Goal: Task Accomplishment & Management: Use online tool/utility

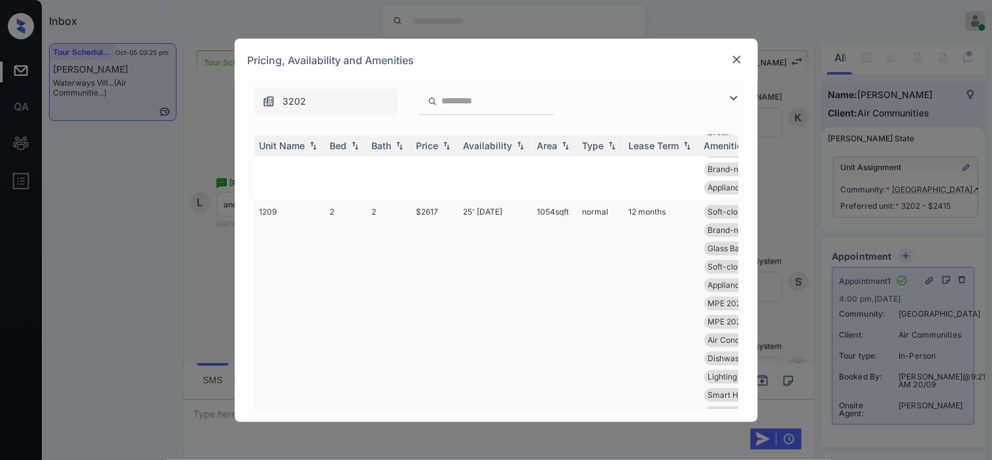
scroll to position [1162, 0]
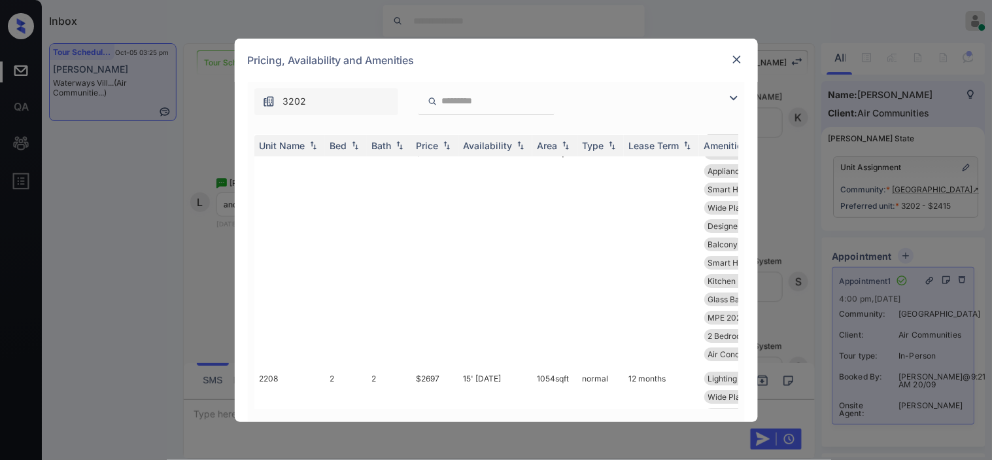
click at [482, 98] on input "search" at bounding box center [494, 100] width 107 height 11
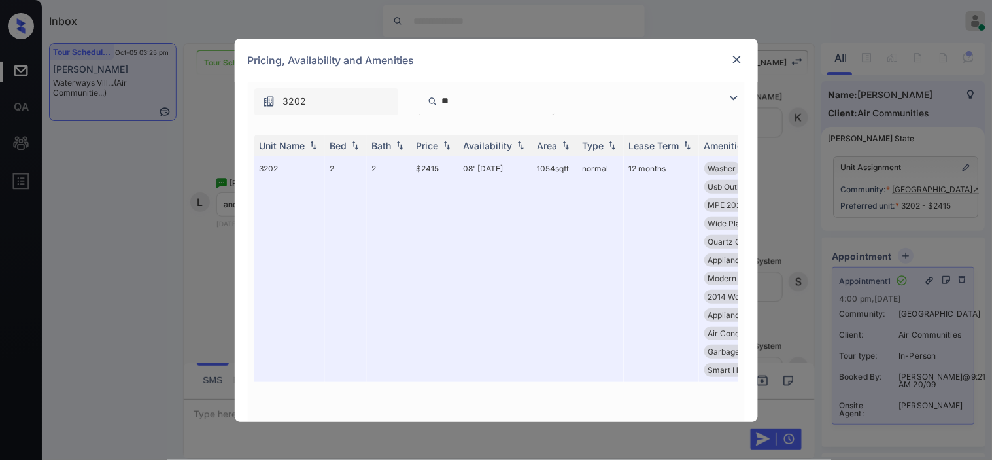
scroll to position [0, 0]
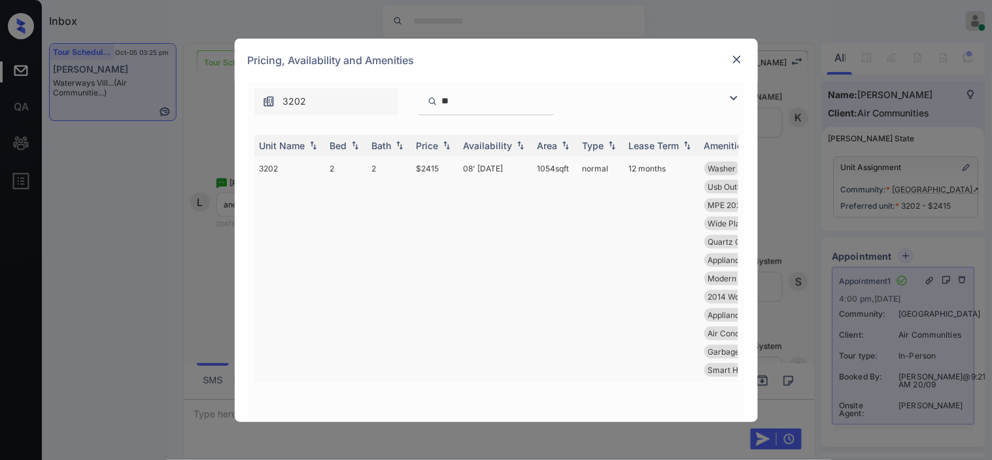
type input "**"
drag, startPoint x: 289, startPoint y: 172, endPoint x: 256, endPoint y: 171, distance: 32.7
click at [256, 171] on td "3202" at bounding box center [289, 269] width 71 height 226
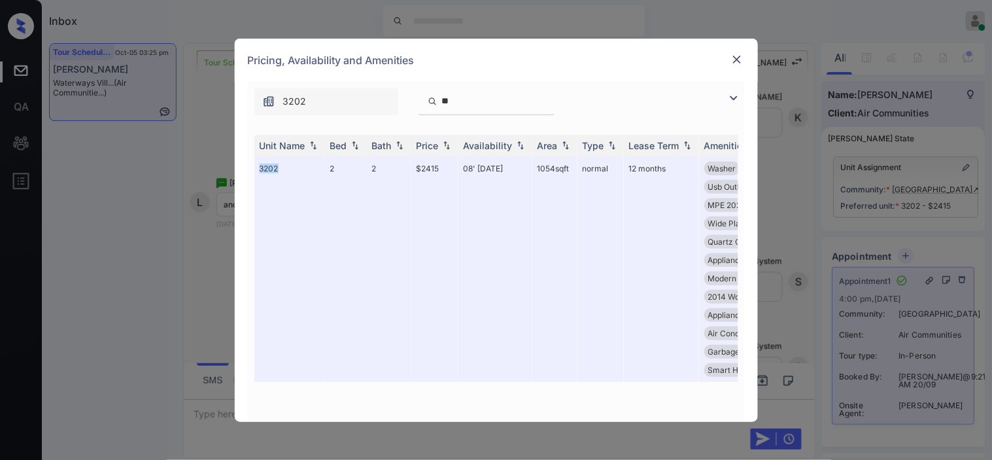
copy td "3202"
click at [736, 62] on img at bounding box center [736, 59] width 13 height 13
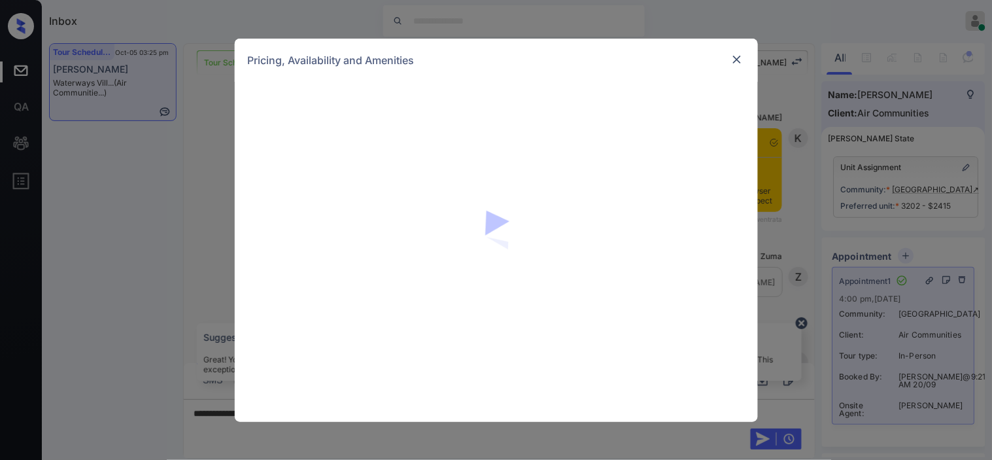
scroll to position [12208, 0]
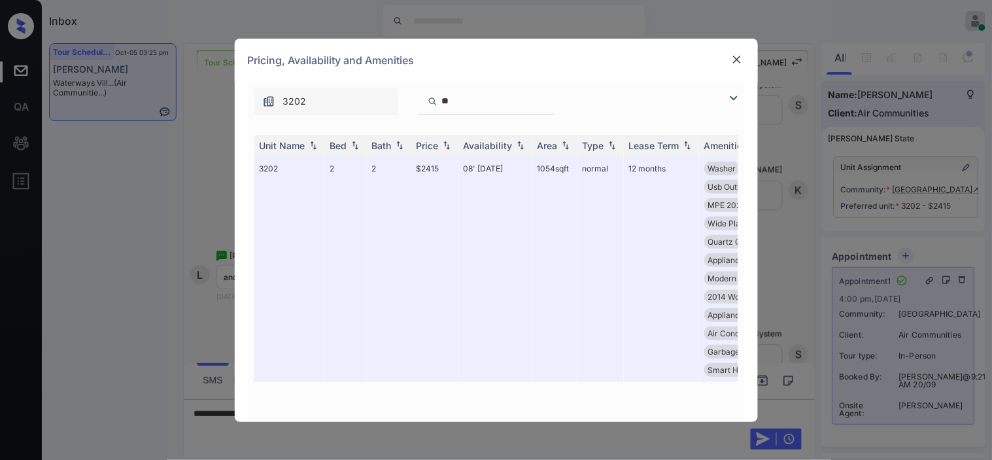
click at [730, 98] on img at bounding box center [734, 98] width 16 height 16
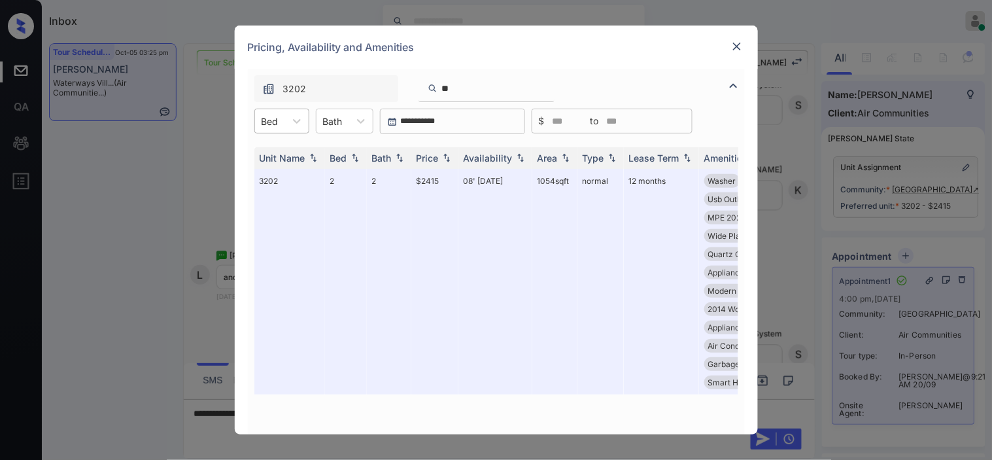
drag, startPoint x: 201, startPoint y: 106, endPoint x: 256, endPoint y: 122, distance: 56.5
click at [203, 112] on div "**********" at bounding box center [496, 230] width 992 height 460
click at [273, 122] on div at bounding box center [269, 121] width 17 height 14
click at [743, 46] on img at bounding box center [736, 46] width 13 height 13
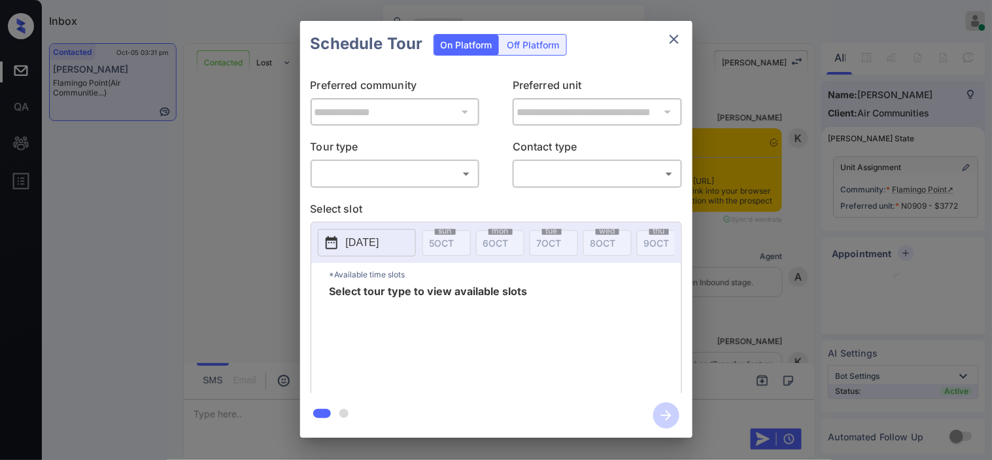
scroll to position [1409, 0]
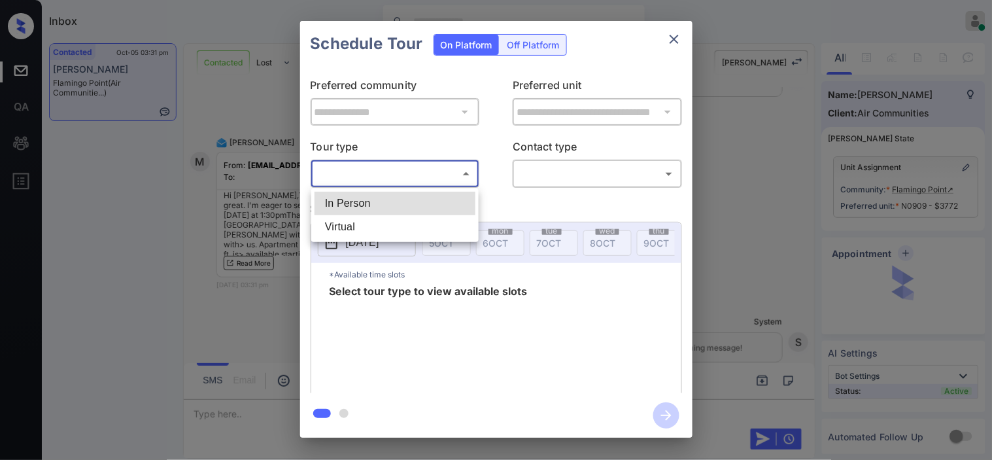
click at [406, 176] on body "Inbox Kristine Capara Online Set yourself offline Set yourself on break Profile…" at bounding box center [496, 230] width 992 height 460
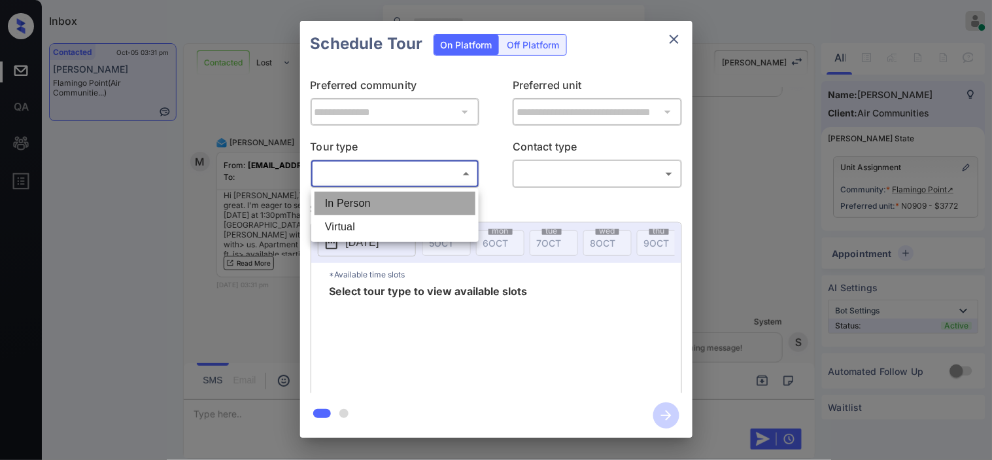
click at [369, 205] on li "In Person" at bounding box center [394, 204] width 161 height 24
type input "********"
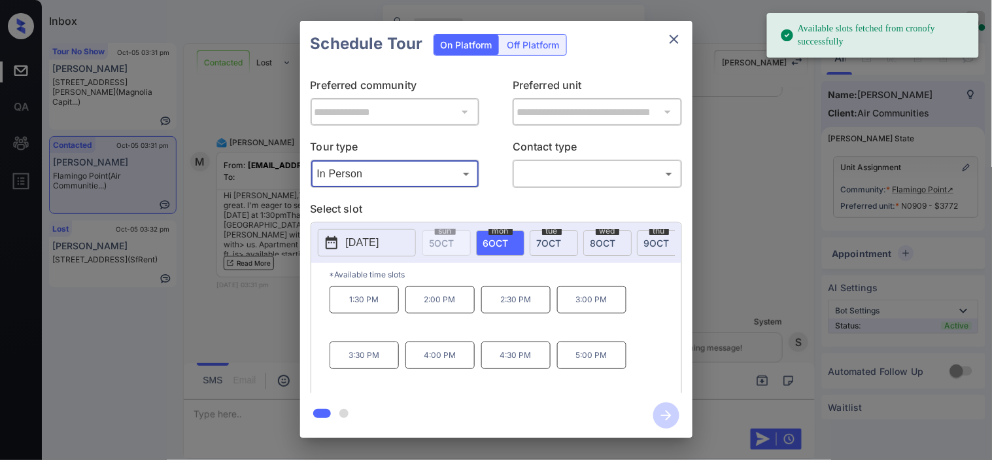
click at [277, 336] on div "**********" at bounding box center [496, 229] width 992 height 458
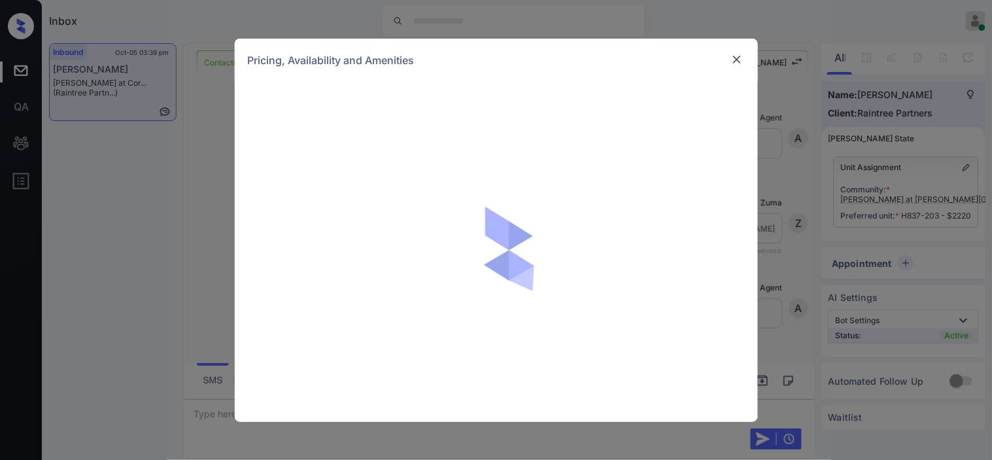
scroll to position [5549, 0]
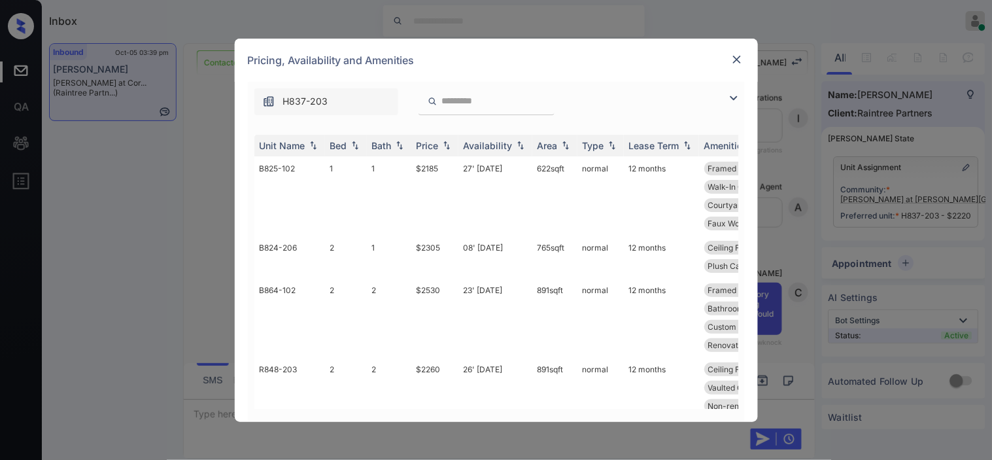
click at [729, 99] on img at bounding box center [734, 98] width 16 height 16
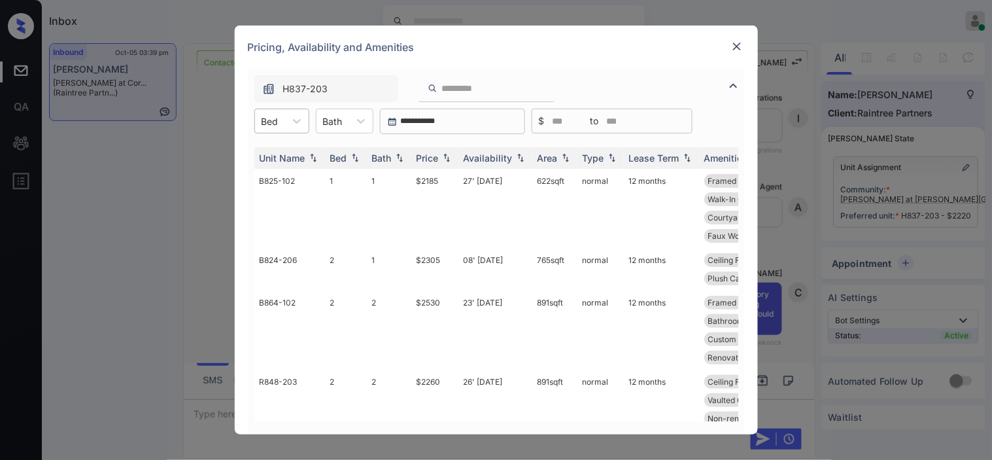
drag, startPoint x: 246, startPoint y: 121, endPoint x: 275, endPoint y: 124, distance: 28.9
click at [248, 121] on div "**********" at bounding box center [496, 251] width 523 height 365
click at [296, 115] on icon at bounding box center [296, 120] width 13 height 13
click at [301, 171] on div "2" at bounding box center [281, 177] width 55 height 24
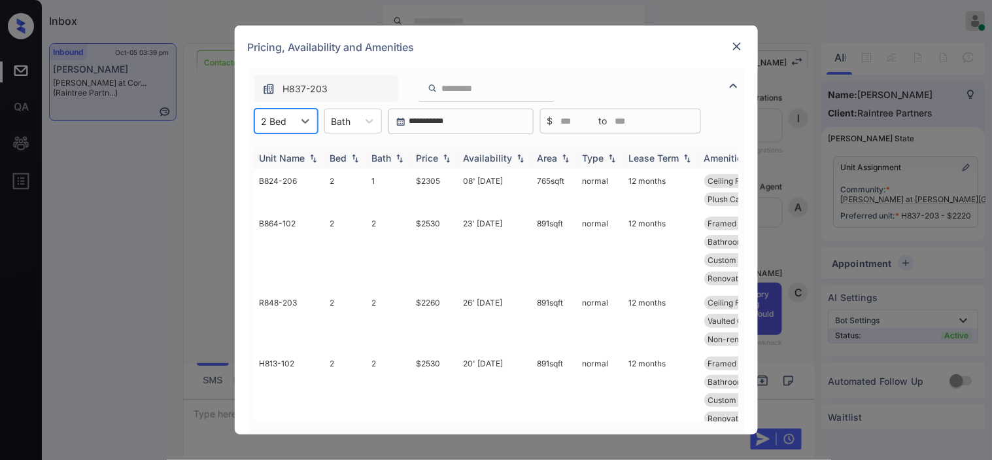
click at [439, 154] on div "Price" at bounding box center [427, 157] width 22 height 11
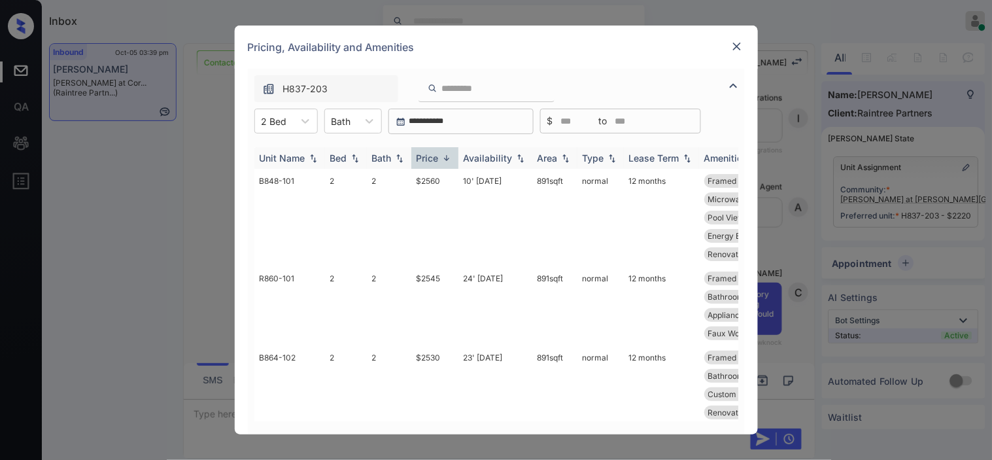
click at [439, 154] on div "Price" at bounding box center [427, 157] width 22 height 11
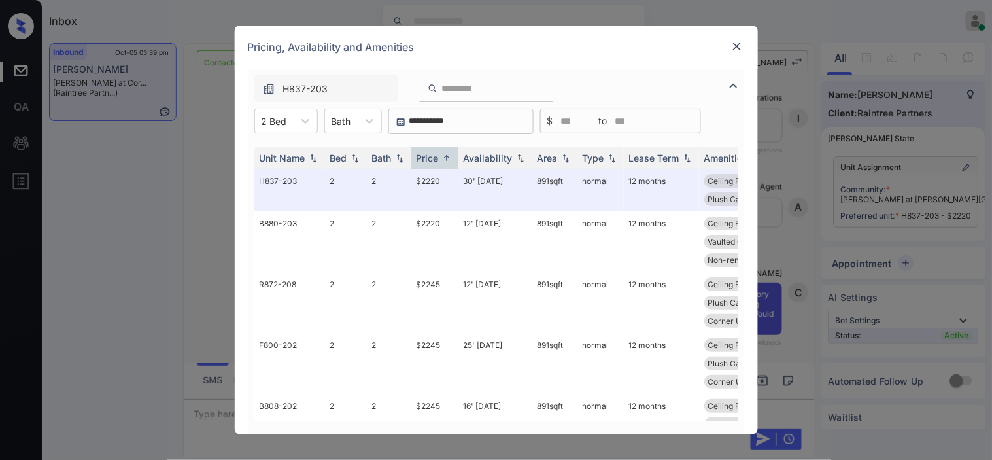
click at [737, 42] on img at bounding box center [736, 46] width 13 height 13
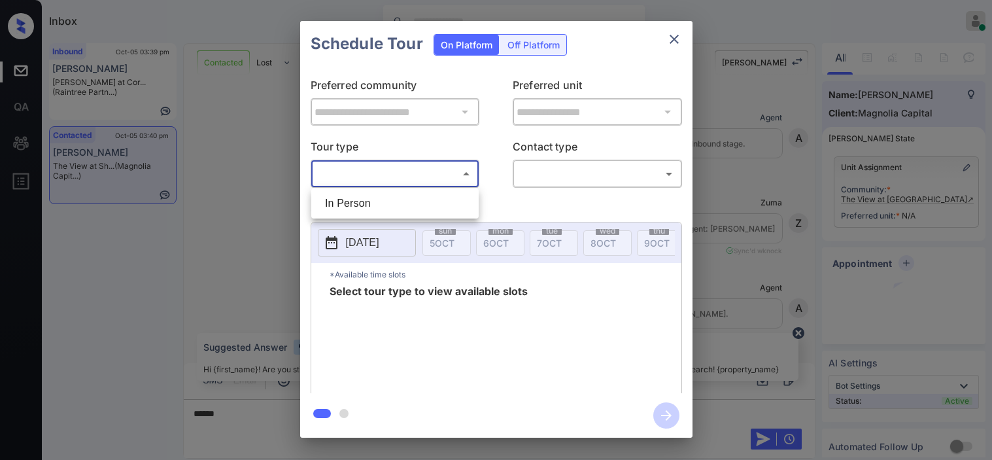
click at [354, 178] on body "Inbox [PERSON_NAME] Online Set yourself offline Set yourself on break Profile S…" at bounding box center [496, 230] width 992 height 460
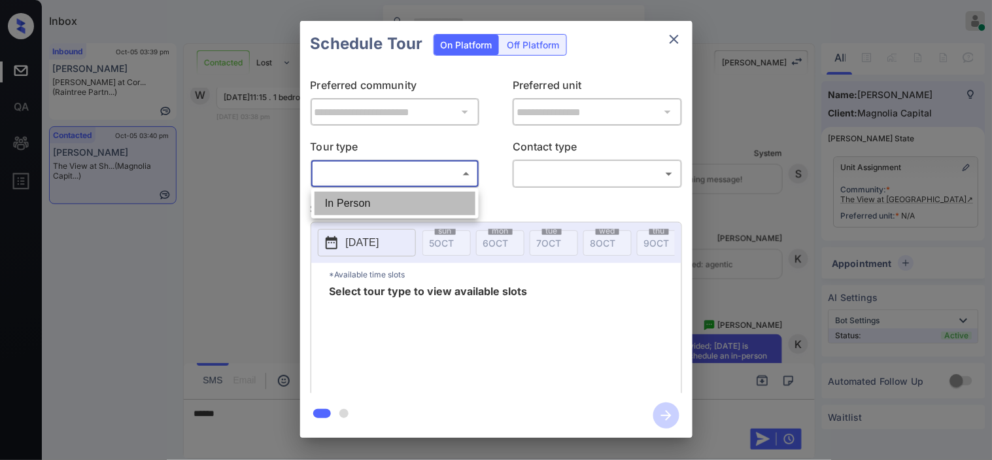
click at [354, 196] on li "In Person" at bounding box center [394, 204] width 161 height 24
type input "********"
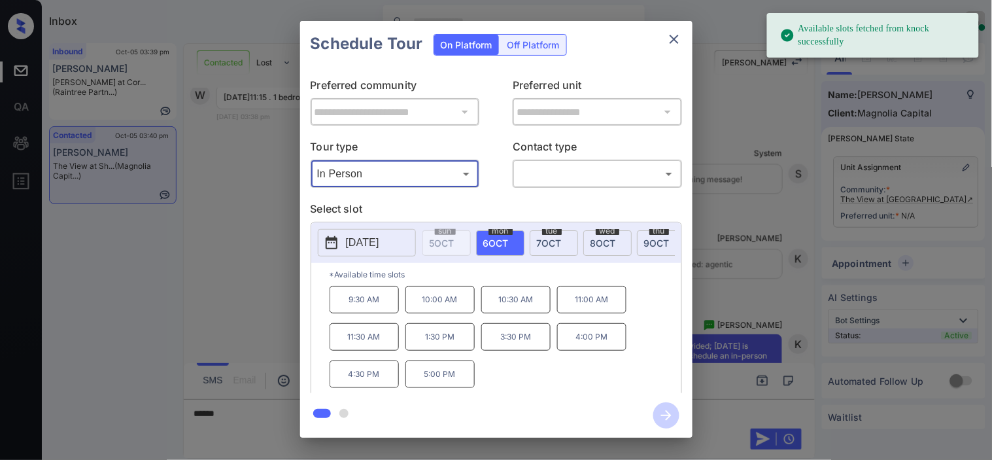
click at [346, 238] on p "[DATE]" at bounding box center [362, 243] width 33 height 16
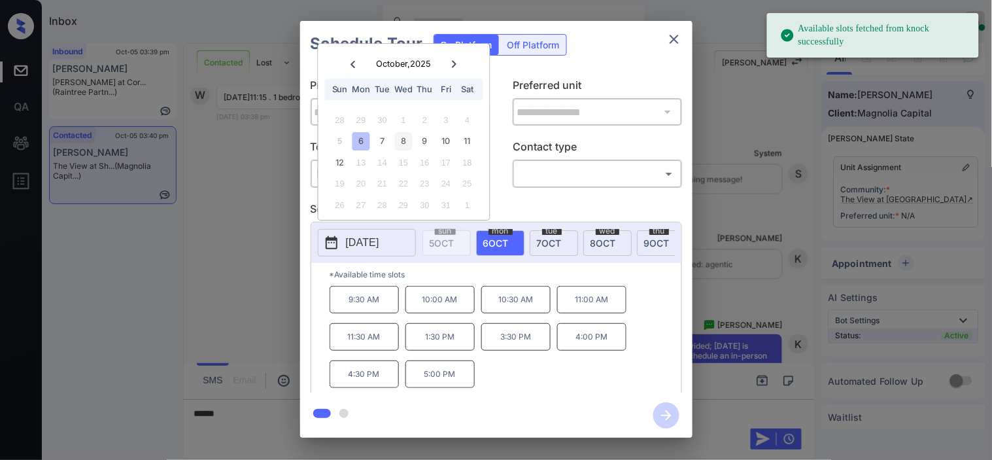
click at [408, 145] on div "8" at bounding box center [404, 142] width 18 height 18
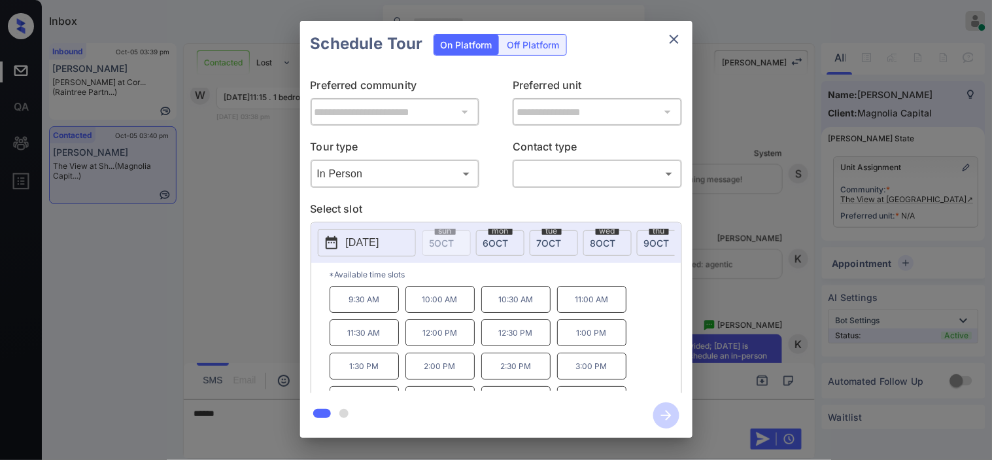
click at [250, 414] on div "**********" at bounding box center [496, 229] width 992 height 458
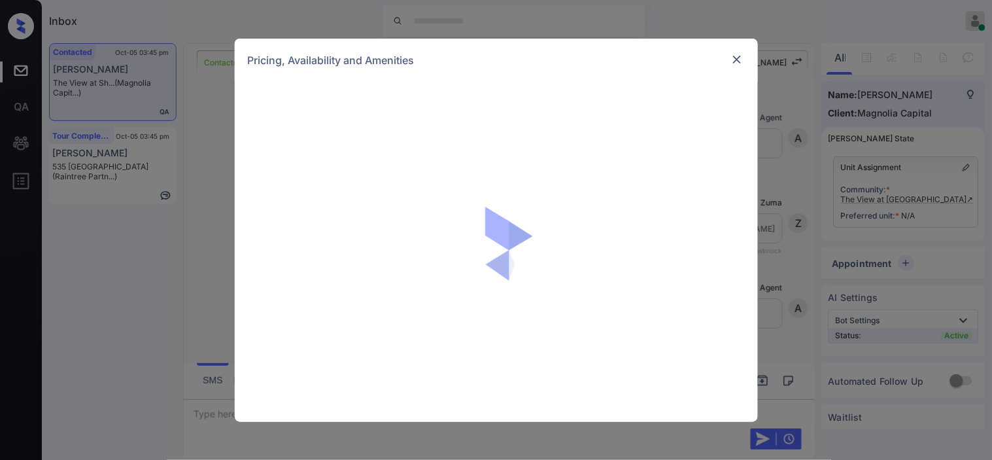
scroll to position [2538, 0]
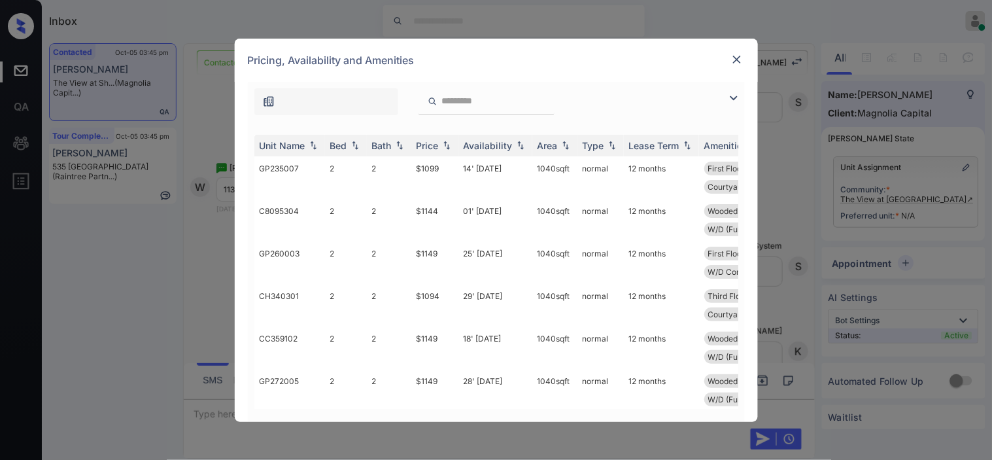
click at [735, 97] on img at bounding box center [734, 98] width 16 height 16
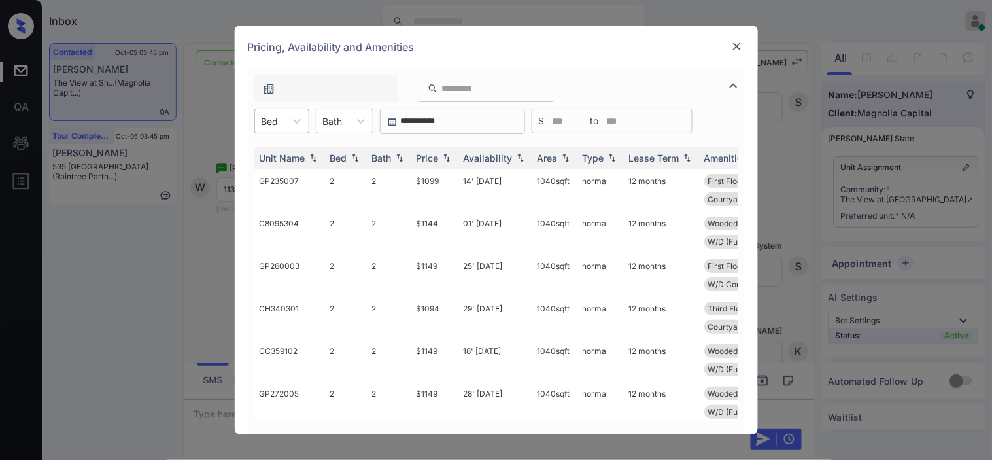
click at [284, 125] on div "Bed" at bounding box center [270, 121] width 30 height 19
click at [283, 158] on div "1" at bounding box center [281, 153] width 55 height 24
click at [440, 155] on img at bounding box center [446, 158] width 13 height 9
click at [440, 155] on img at bounding box center [446, 158] width 13 height 10
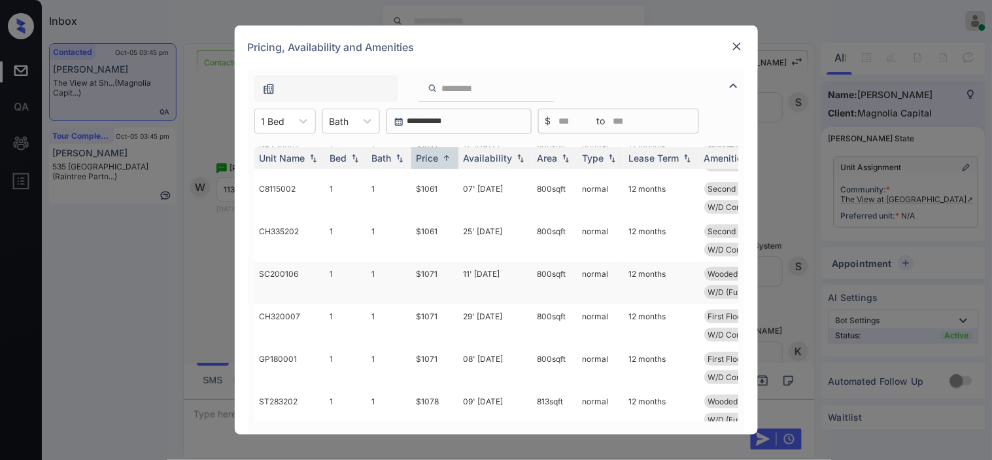
scroll to position [145, 0]
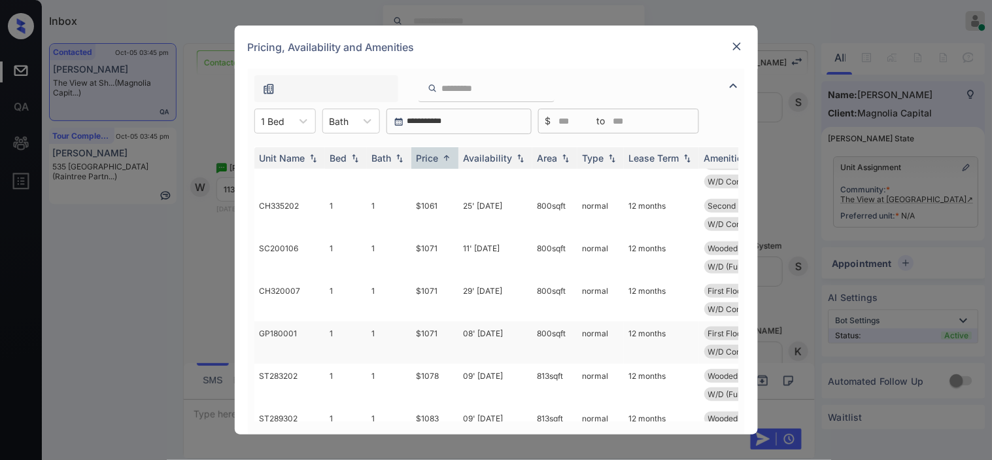
click at [484, 329] on td "08' Jul 25" at bounding box center [495, 342] width 74 height 42
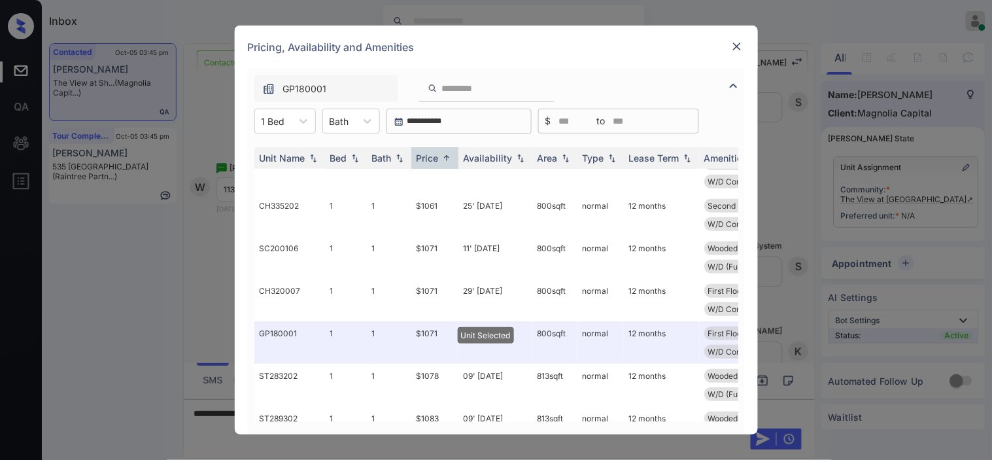
click at [739, 48] on img at bounding box center [736, 46] width 13 height 13
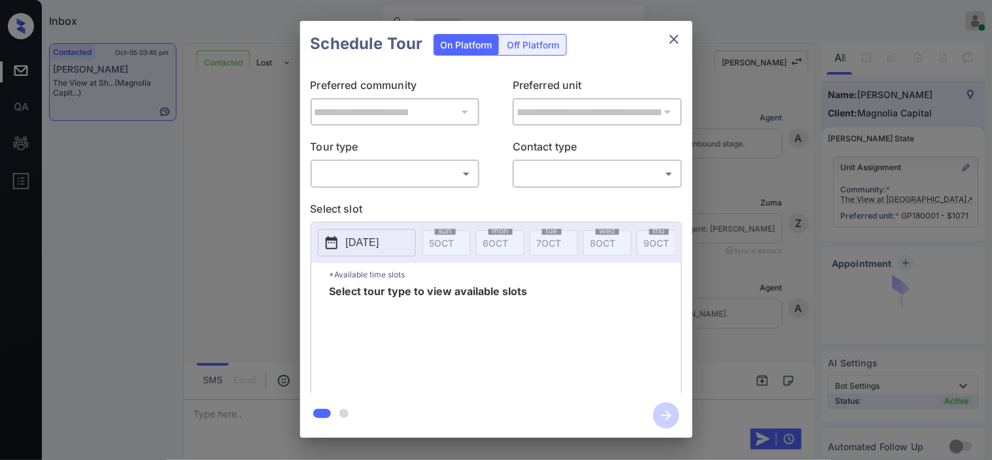
scroll to position [2914, 0]
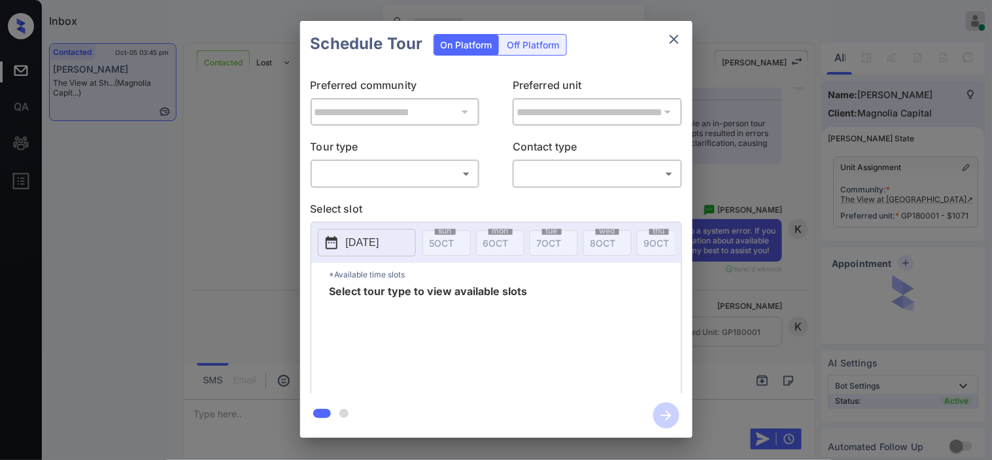
click at [724, 257] on div "**********" at bounding box center [496, 229] width 992 height 458
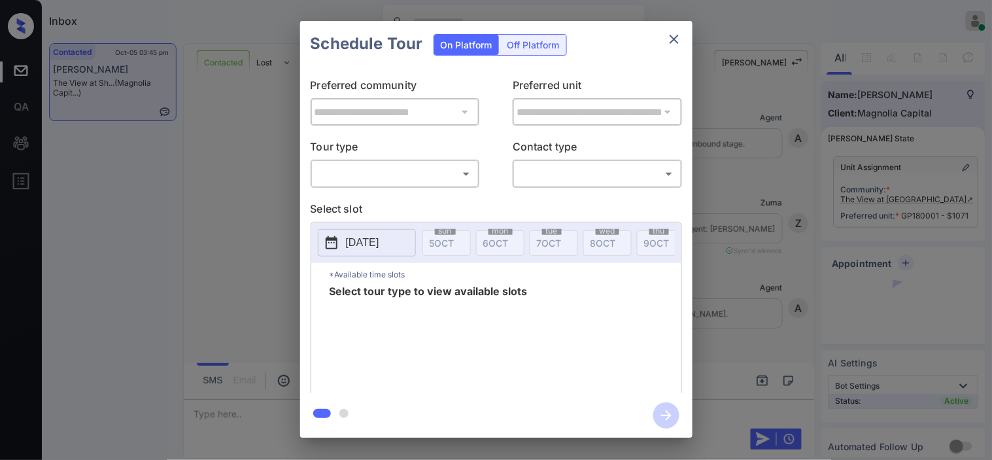
scroll to position [2914, 0]
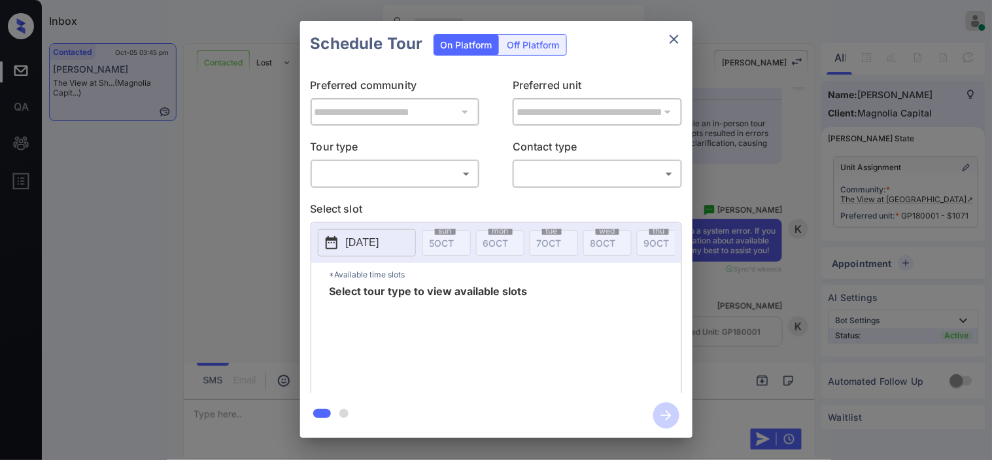
click at [437, 179] on body "Inbox Kristine Capara Online Set yourself offline Set yourself on break Profile…" at bounding box center [496, 230] width 992 height 460
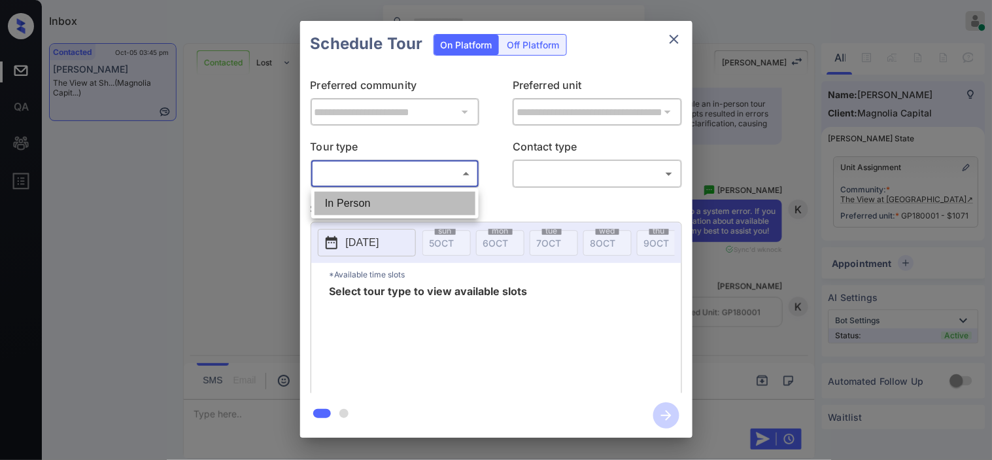
click at [427, 210] on li "In Person" at bounding box center [394, 204] width 161 height 24
type input "********"
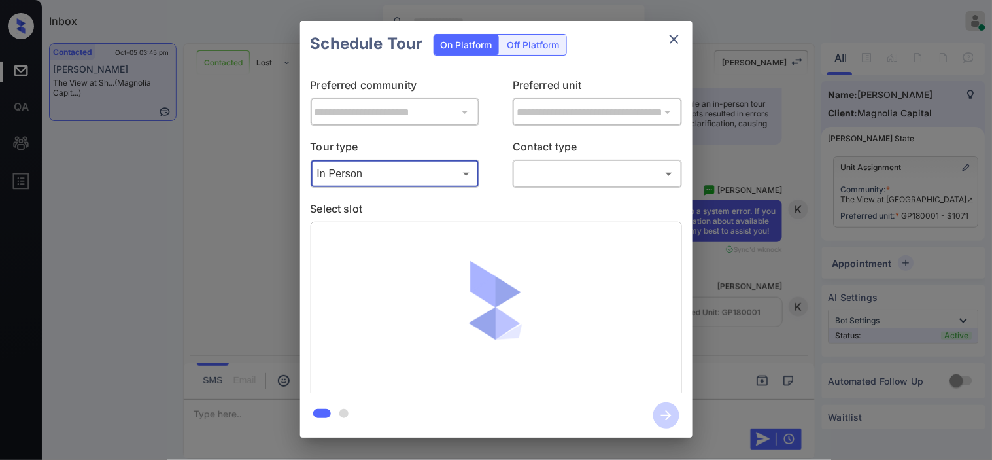
click at [575, 177] on body "Inbox Kristine Capara Online Set yourself offline Set yourself on break Profile…" at bounding box center [496, 230] width 992 height 460
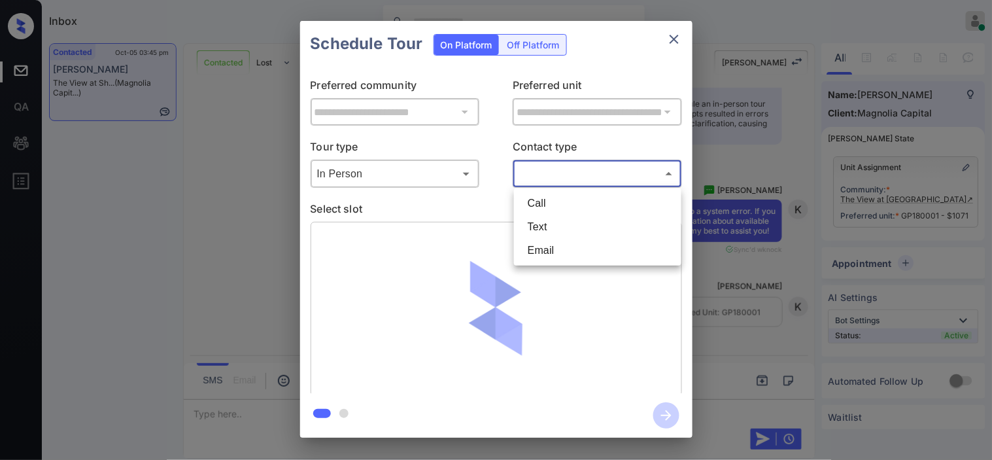
click at [552, 223] on li "Text" at bounding box center [597, 227] width 161 height 24
type input "****"
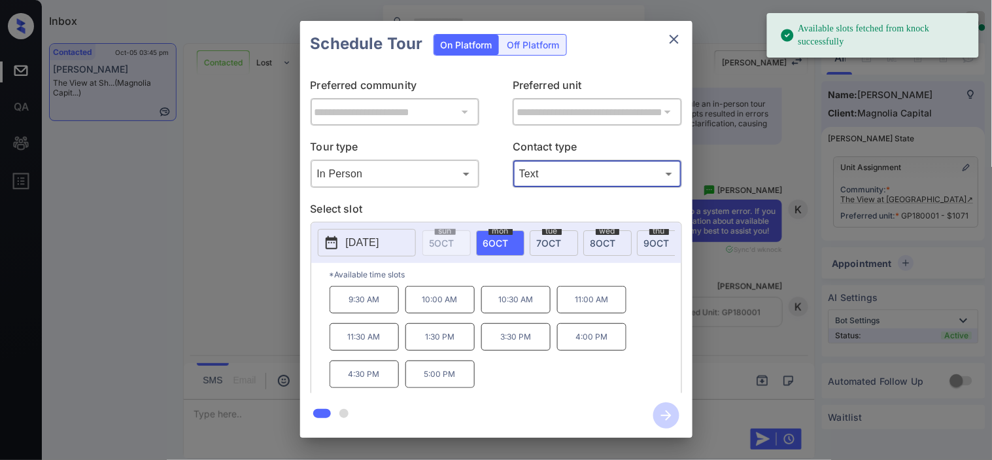
click at [332, 243] on icon at bounding box center [332, 243] width 16 height 16
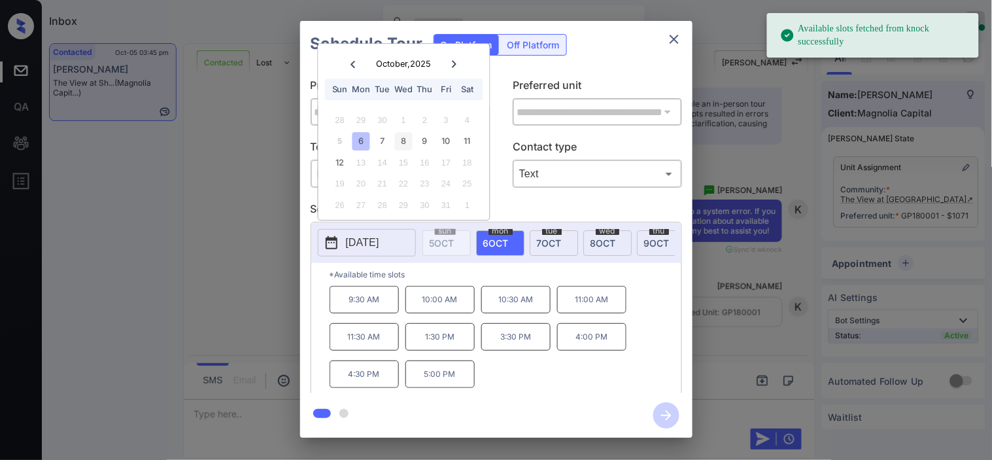
click at [406, 144] on div "8" at bounding box center [404, 142] width 18 height 18
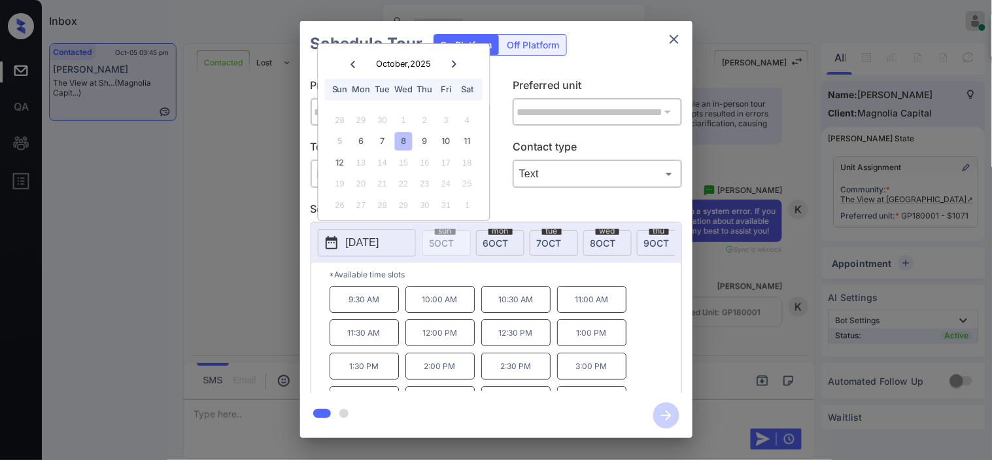
click at [517, 311] on p "10:30 AM" at bounding box center [515, 299] width 69 height 27
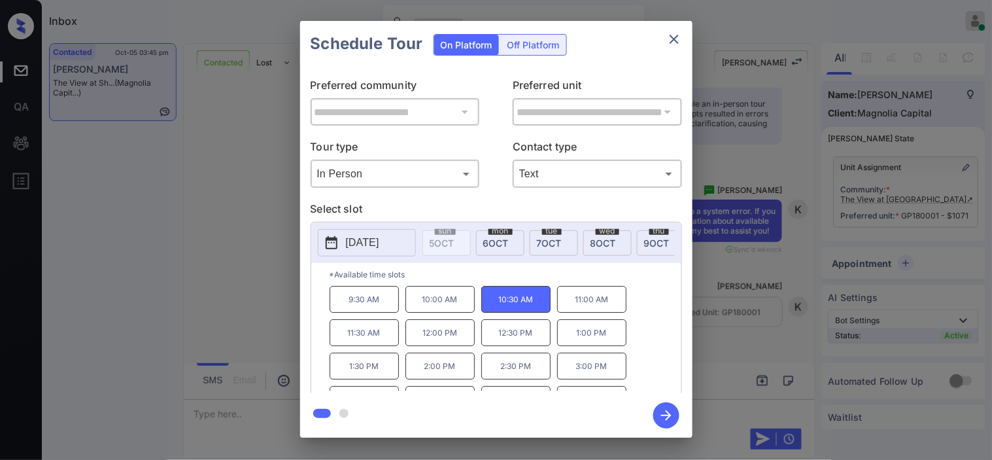
drag, startPoint x: 366, startPoint y: 350, endPoint x: 426, endPoint y: 363, distance: 60.8
click at [366, 346] on p "11:30 AM" at bounding box center [363, 332] width 69 height 27
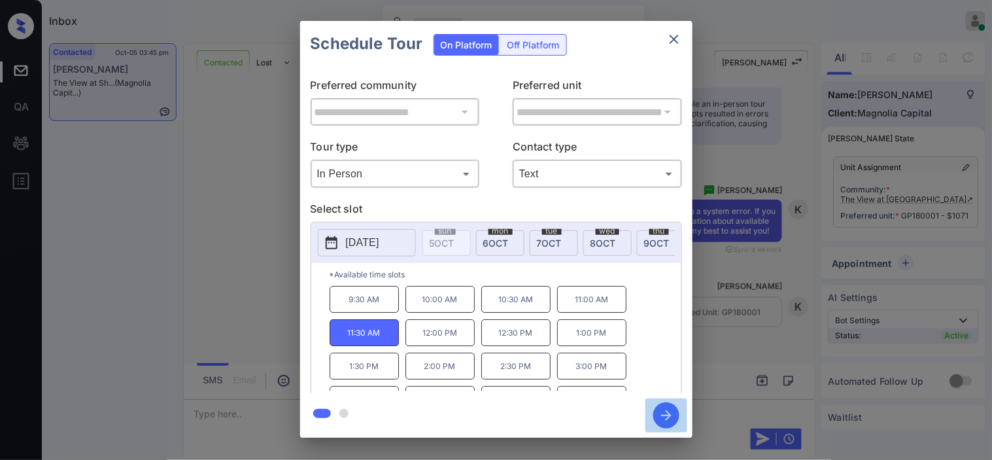
click at [663, 412] on icon "button" at bounding box center [666, 415] width 26 height 26
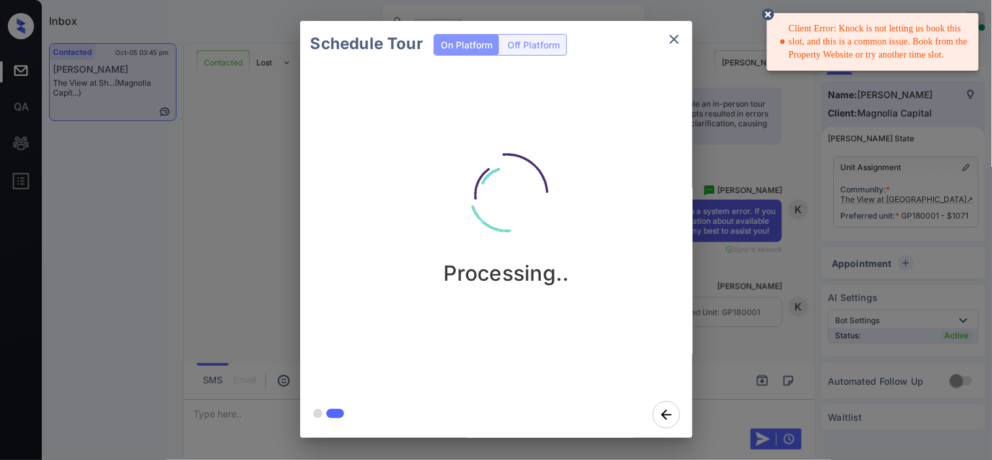
click at [763, 7] on icon at bounding box center [768, 15] width 16 height 16
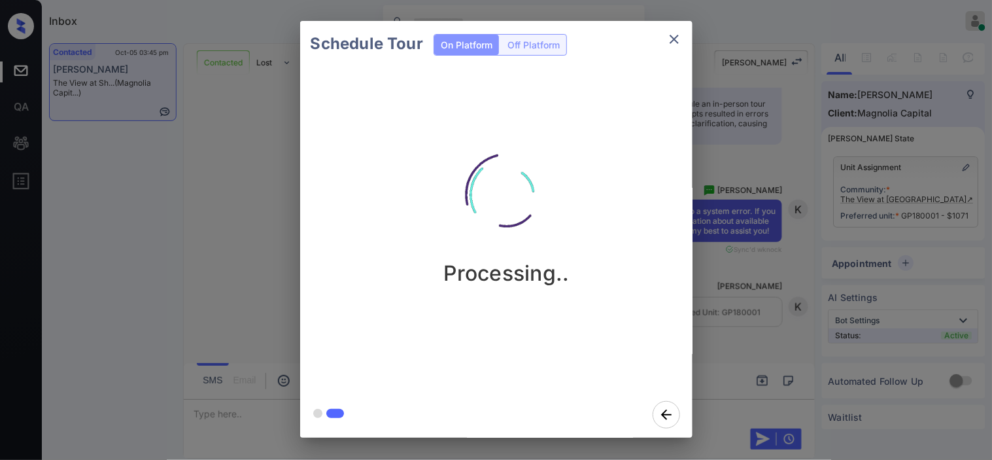
click at [675, 36] on icon "close" at bounding box center [674, 39] width 16 height 16
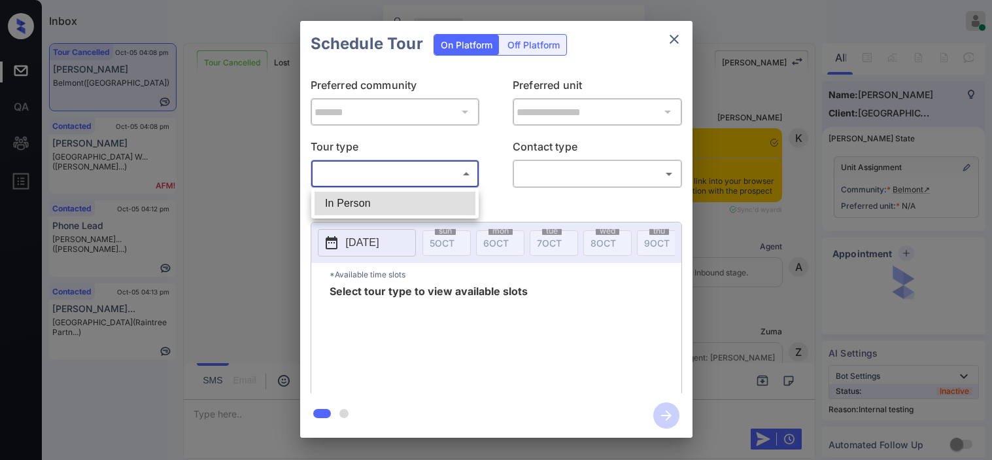
click at [422, 194] on li "In Person" at bounding box center [394, 204] width 161 height 24
type input "********"
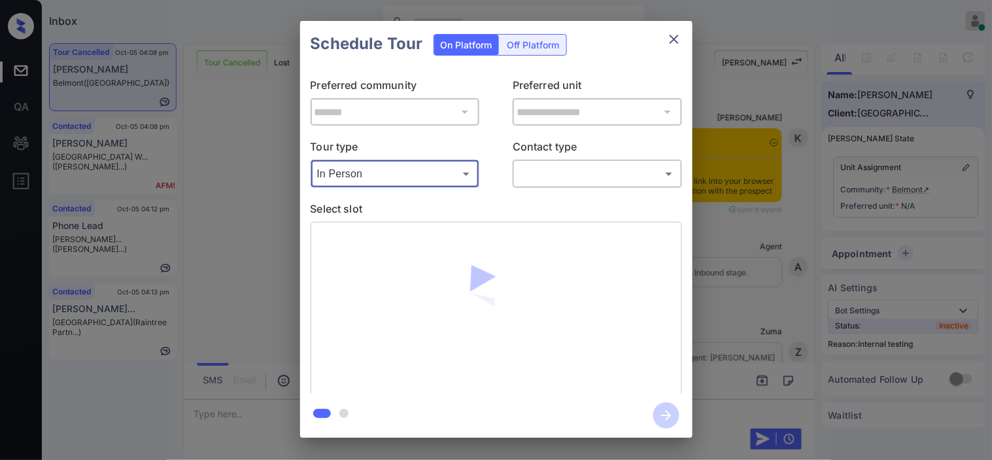
scroll to position [13098, 0]
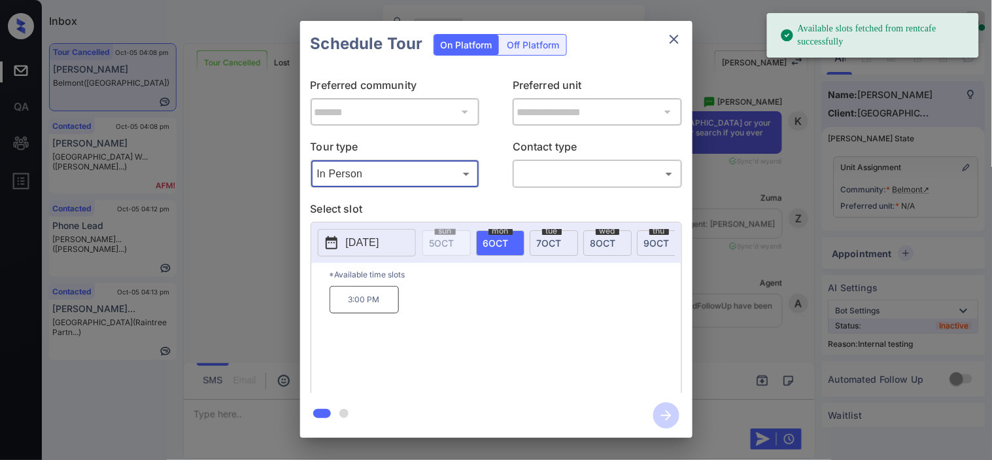
click at [354, 246] on p "[DATE]" at bounding box center [362, 243] width 33 height 16
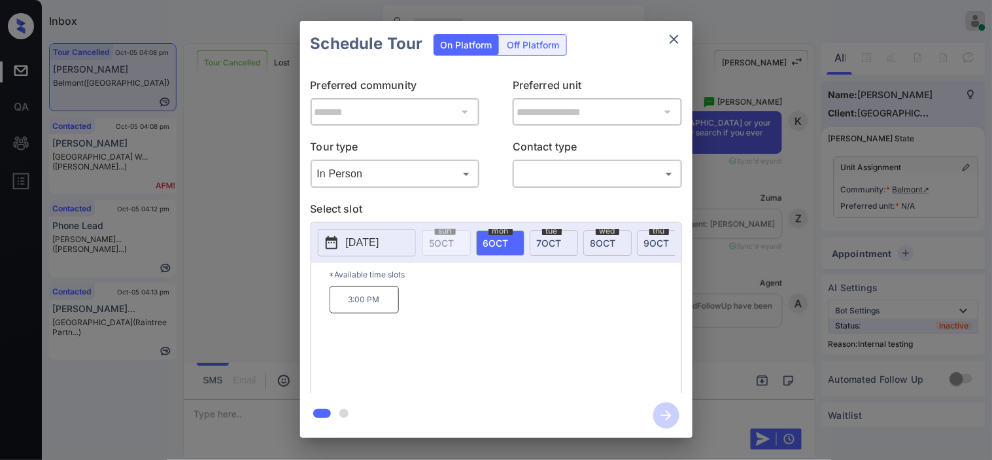
click at [556, 253] on div "[DATE]" at bounding box center [553, 242] width 48 height 25
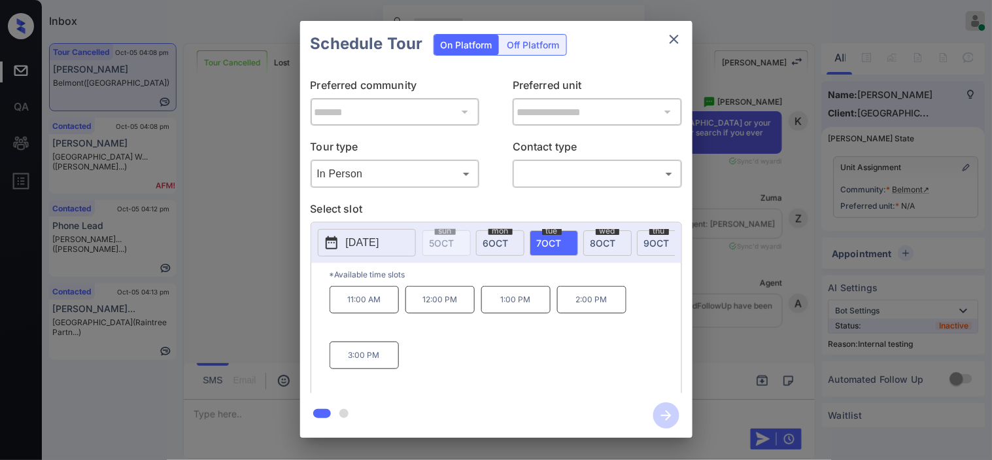
click at [604, 245] on span "[DATE]" at bounding box center [602, 242] width 25 height 11
click at [248, 401] on div "**********" at bounding box center [496, 229] width 992 height 458
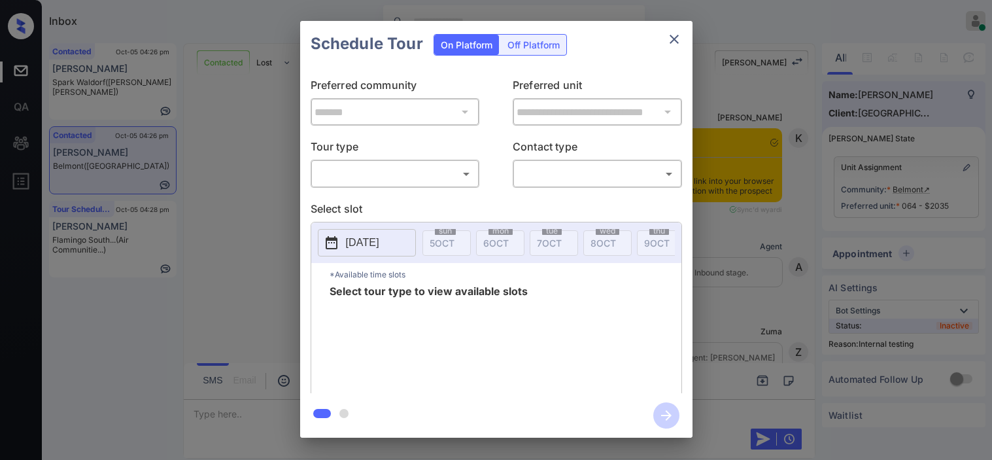
click at [384, 177] on body "Inbox [PERSON_NAME] Online Set yourself offline Set yourself on break Profile S…" at bounding box center [496, 230] width 992 height 460
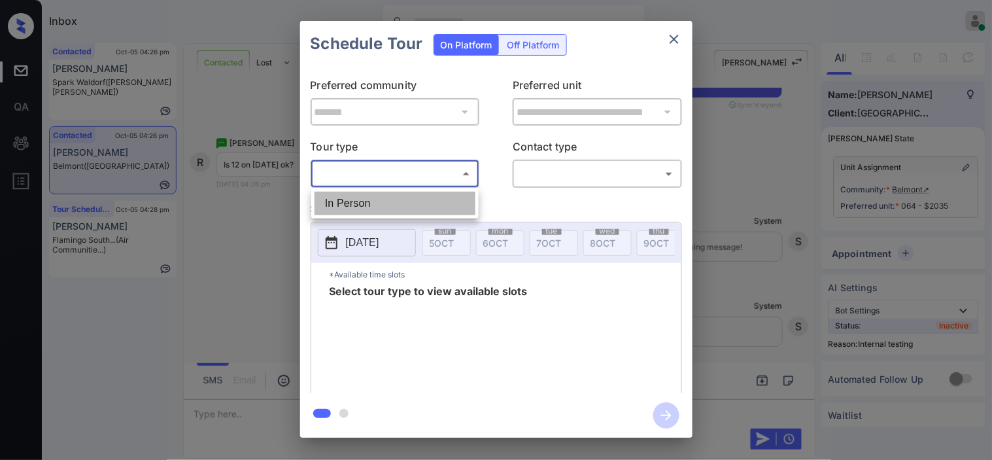
click at [362, 205] on li "In Person" at bounding box center [394, 204] width 161 height 24
type input "********"
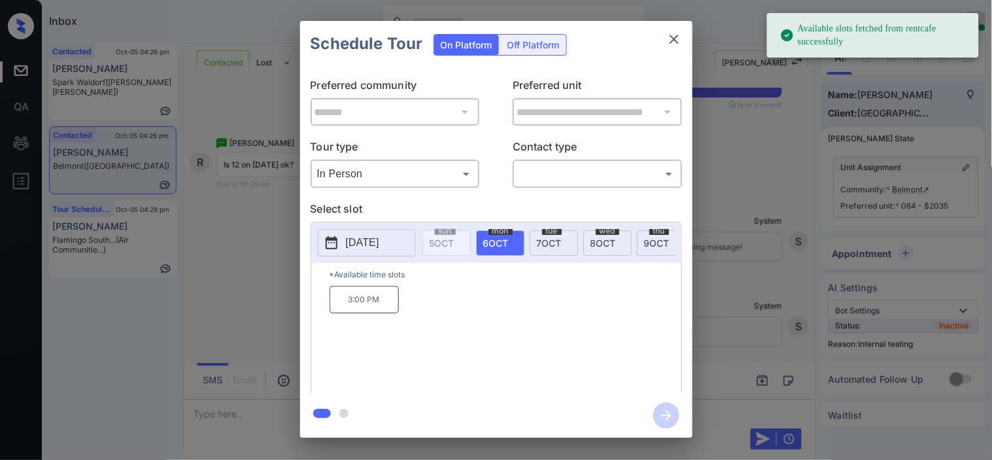
click at [343, 244] on button "2025-10-06" at bounding box center [367, 242] width 98 height 27
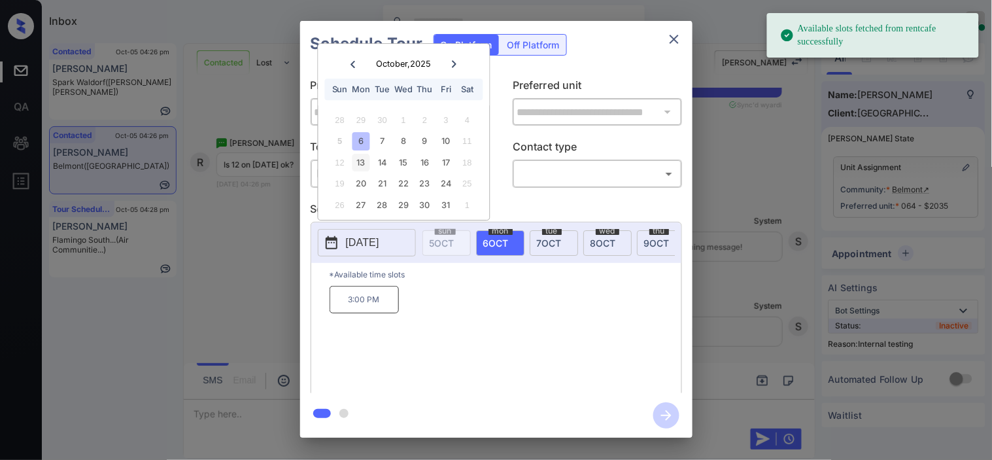
click at [367, 162] on div "13" at bounding box center [361, 163] width 18 height 18
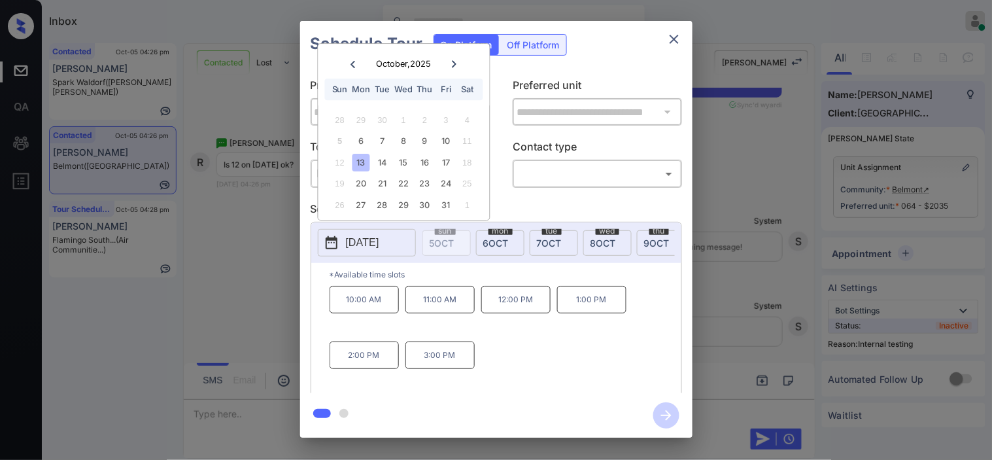
click at [254, 254] on div "**********" at bounding box center [496, 229] width 992 height 458
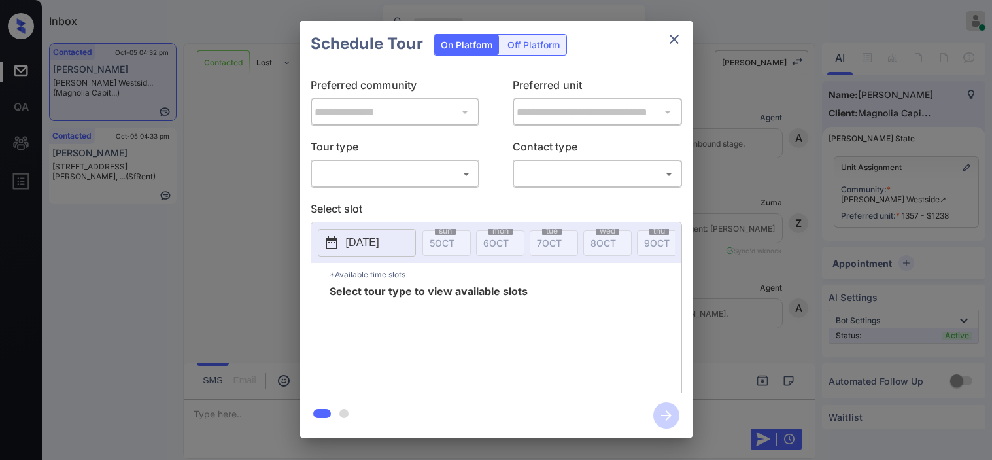
click at [428, 178] on body "Inbox [PERSON_NAME] Online Set yourself offline Set yourself on break Profile S…" at bounding box center [496, 230] width 992 height 460
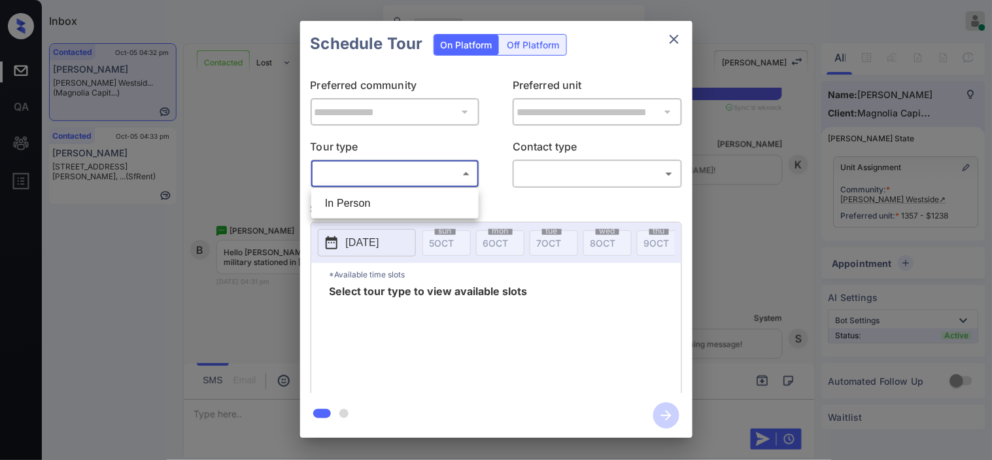
click at [240, 193] on div at bounding box center [496, 230] width 992 height 460
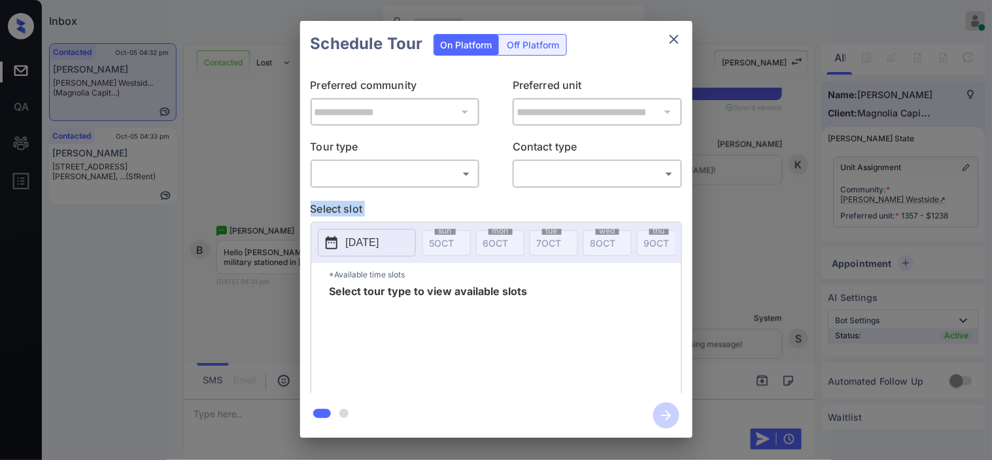
click at [240, 193] on div "**********" at bounding box center [496, 229] width 992 height 458
